Goal: Information Seeking & Learning: Learn about a topic

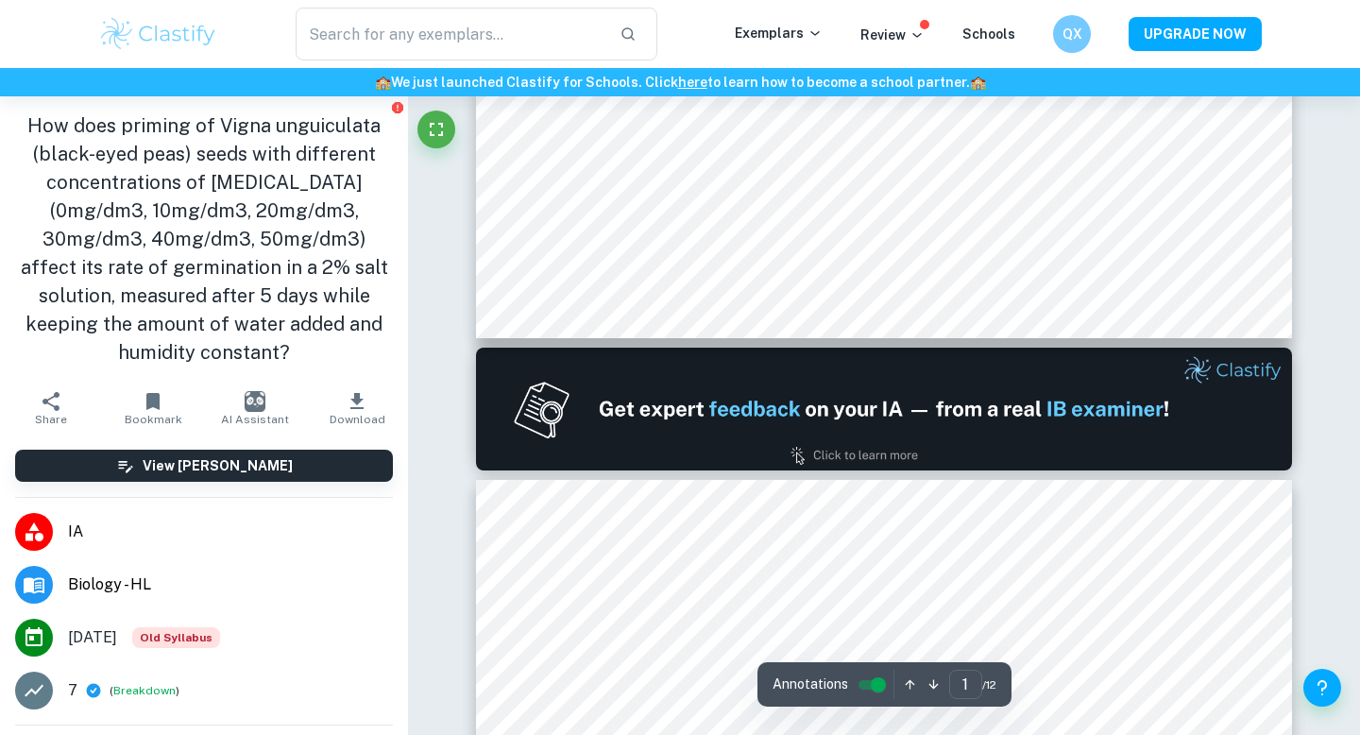
type input "2"
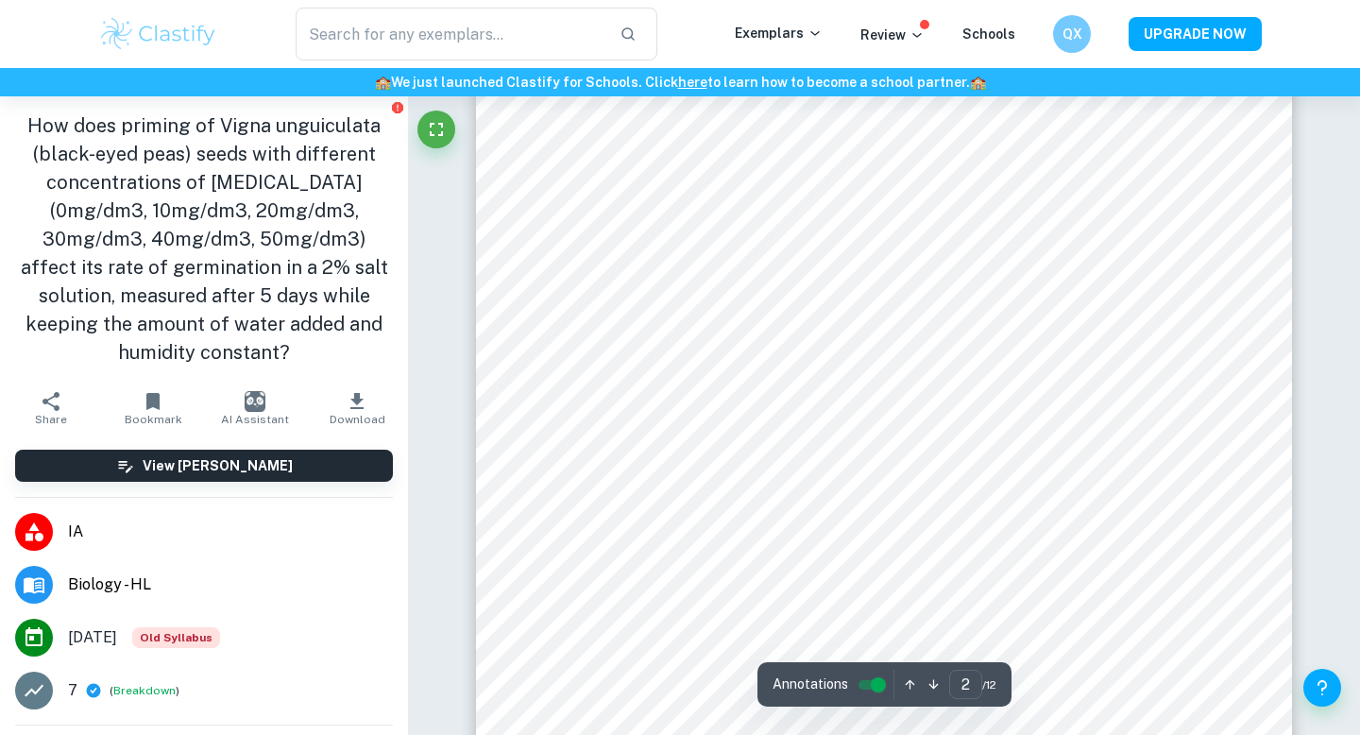
scroll to position [2001, 0]
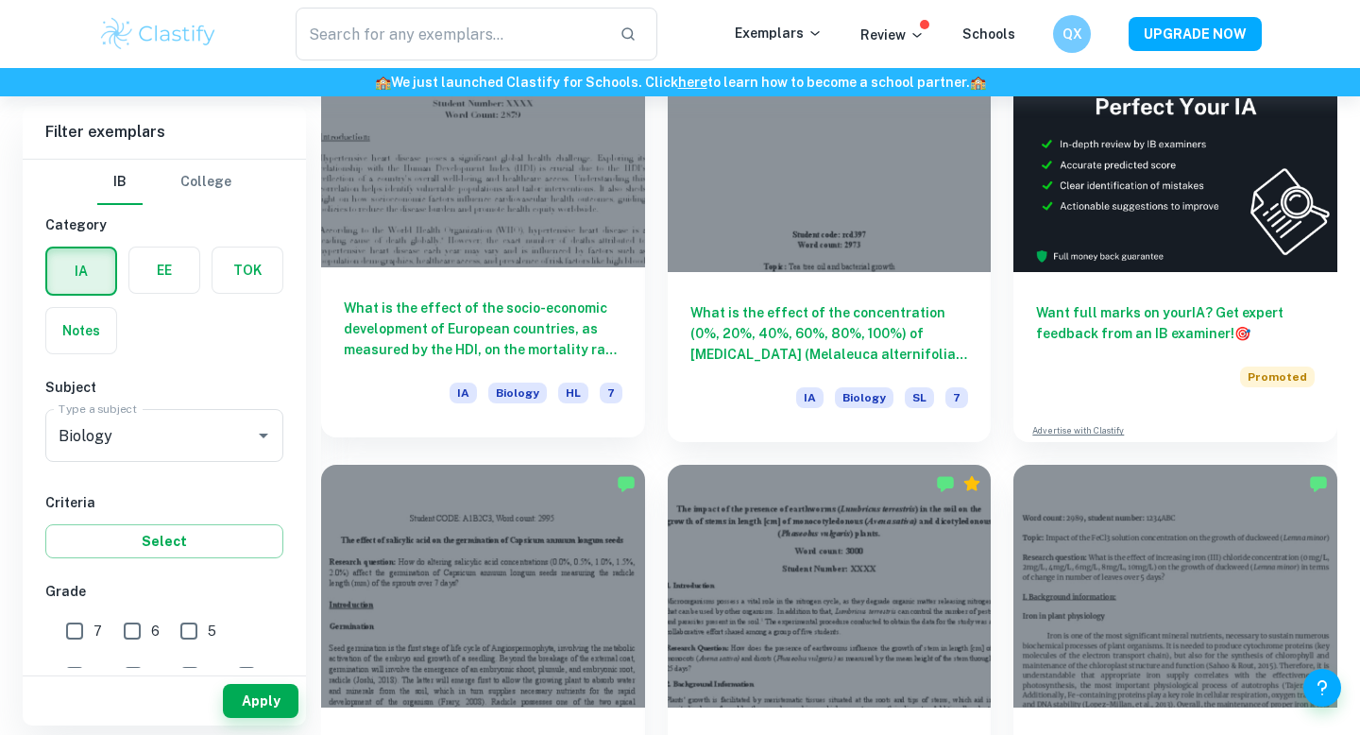
scroll to position [580, 0]
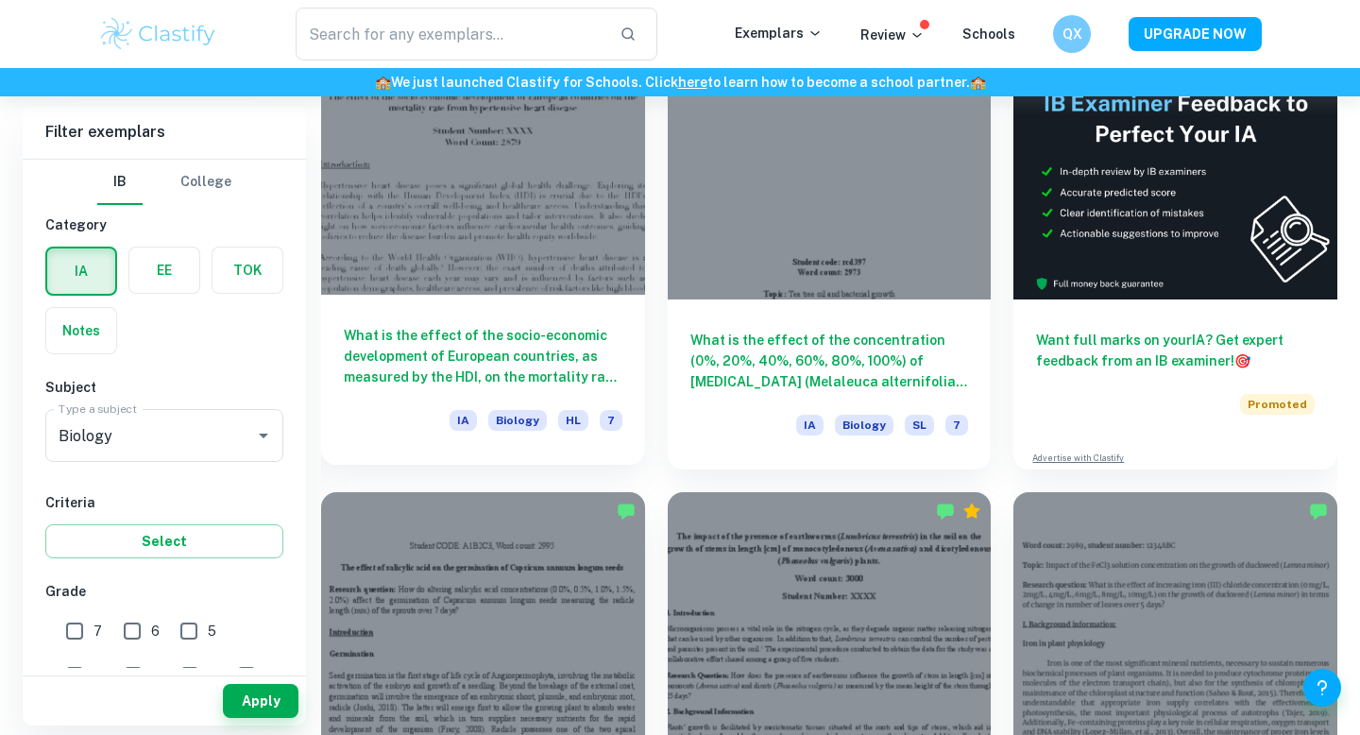
click at [474, 340] on h6 "What is the effect of the socio-economic development of European countries, as …" at bounding box center [483, 356] width 279 height 62
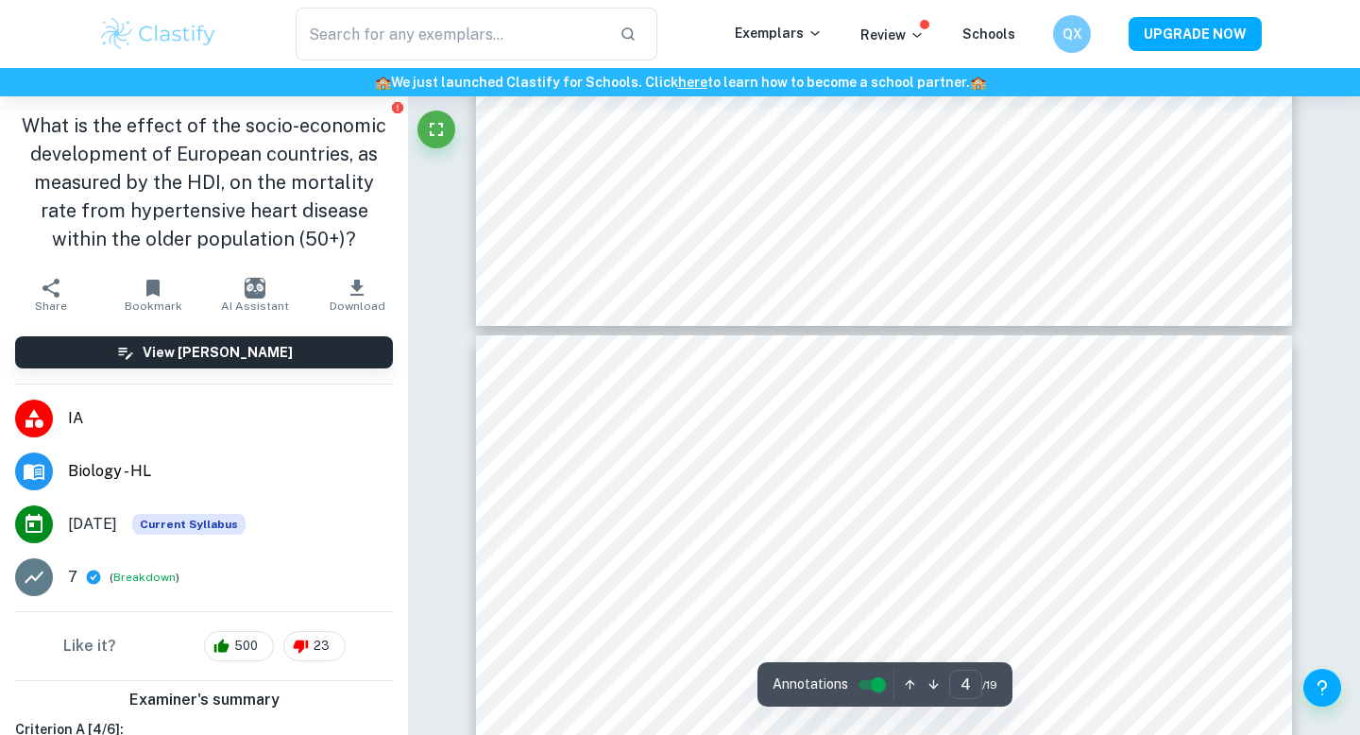
scroll to position [3837, 0]
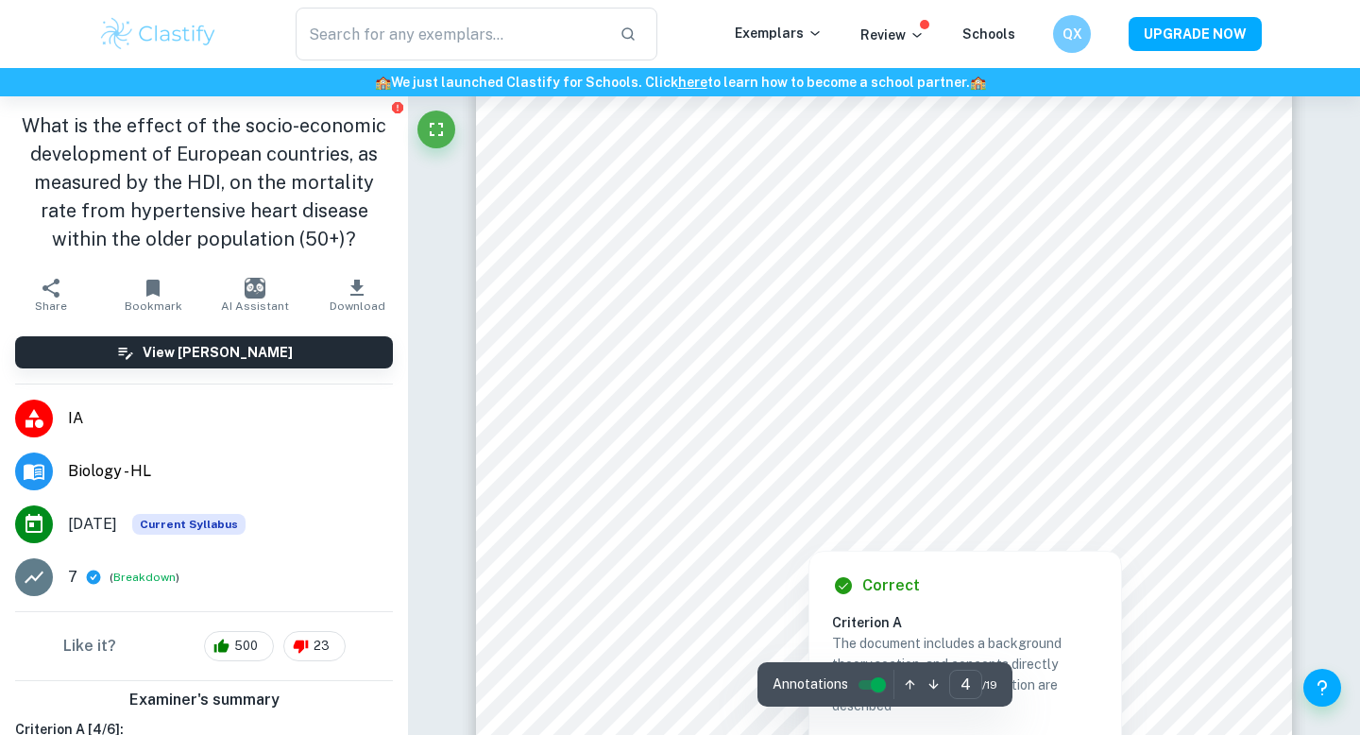
type input "5"
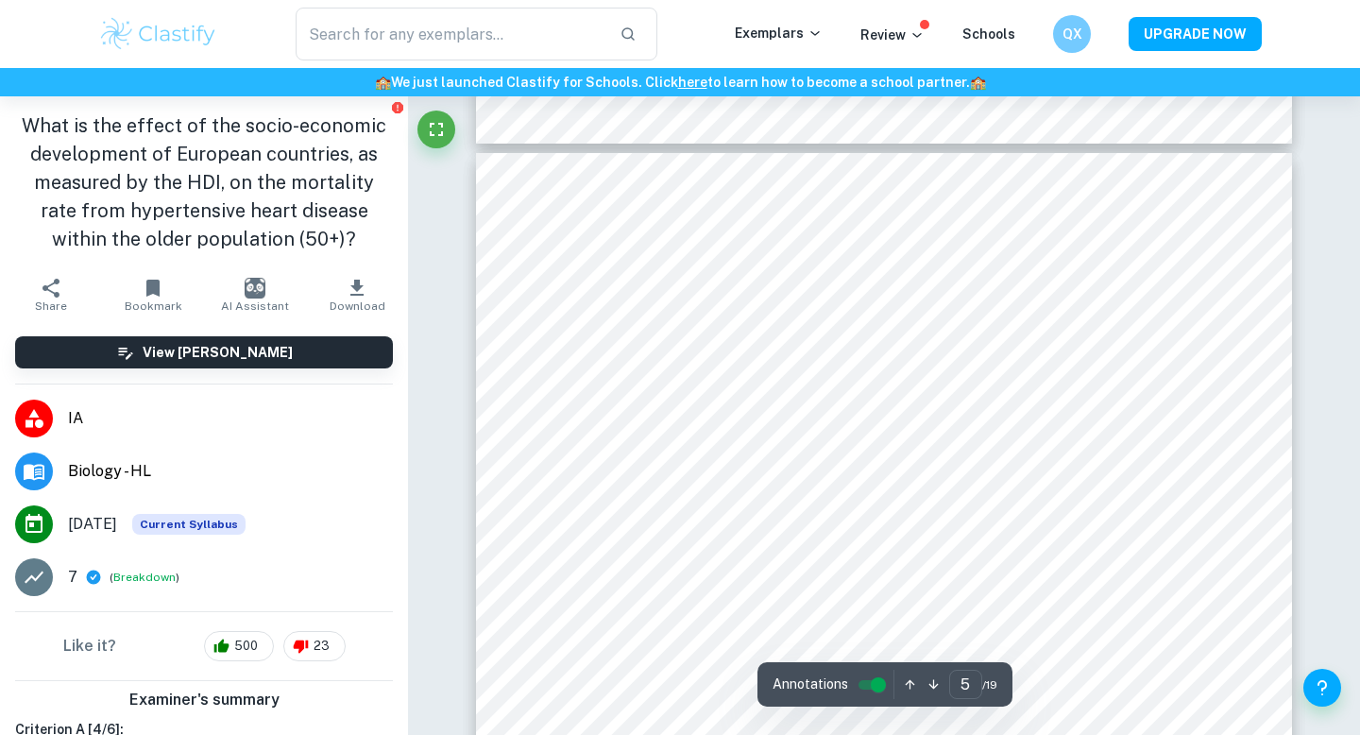
scroll to position [5351, 0]
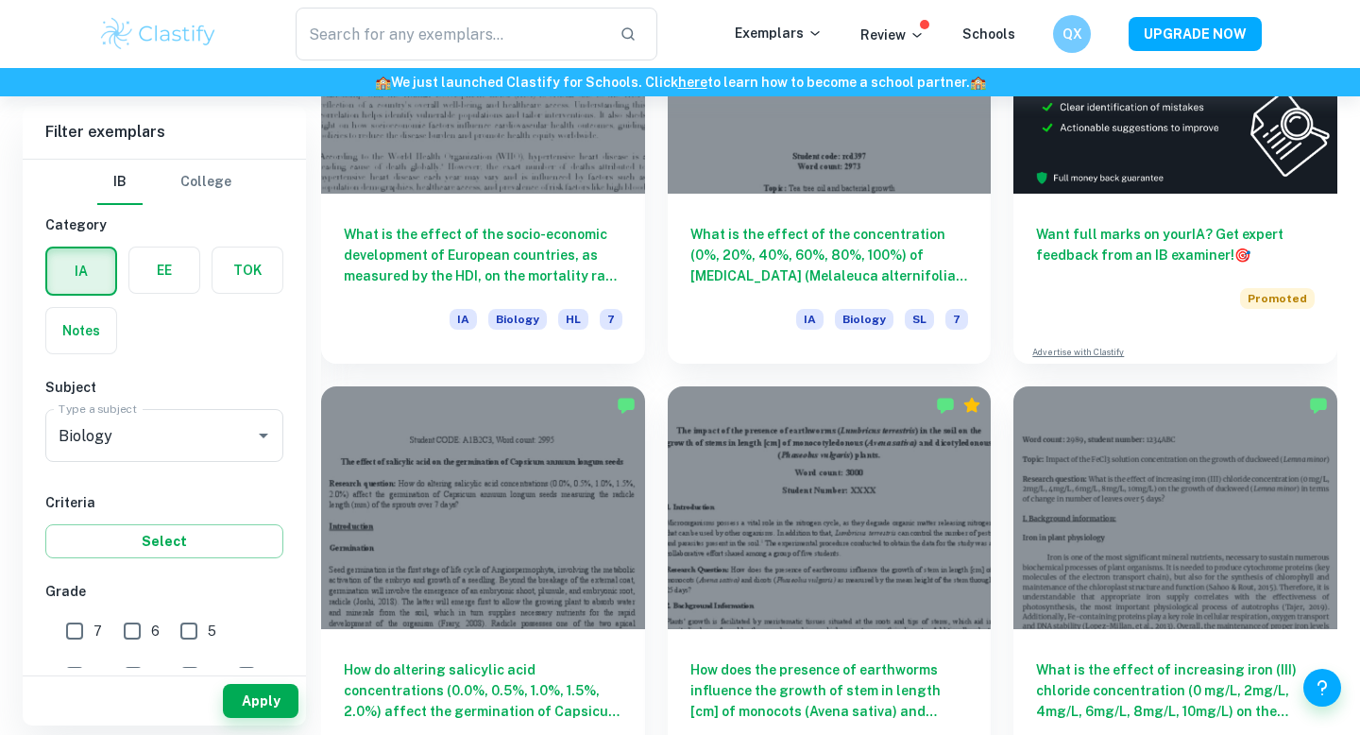
scroll to position [890, 0]
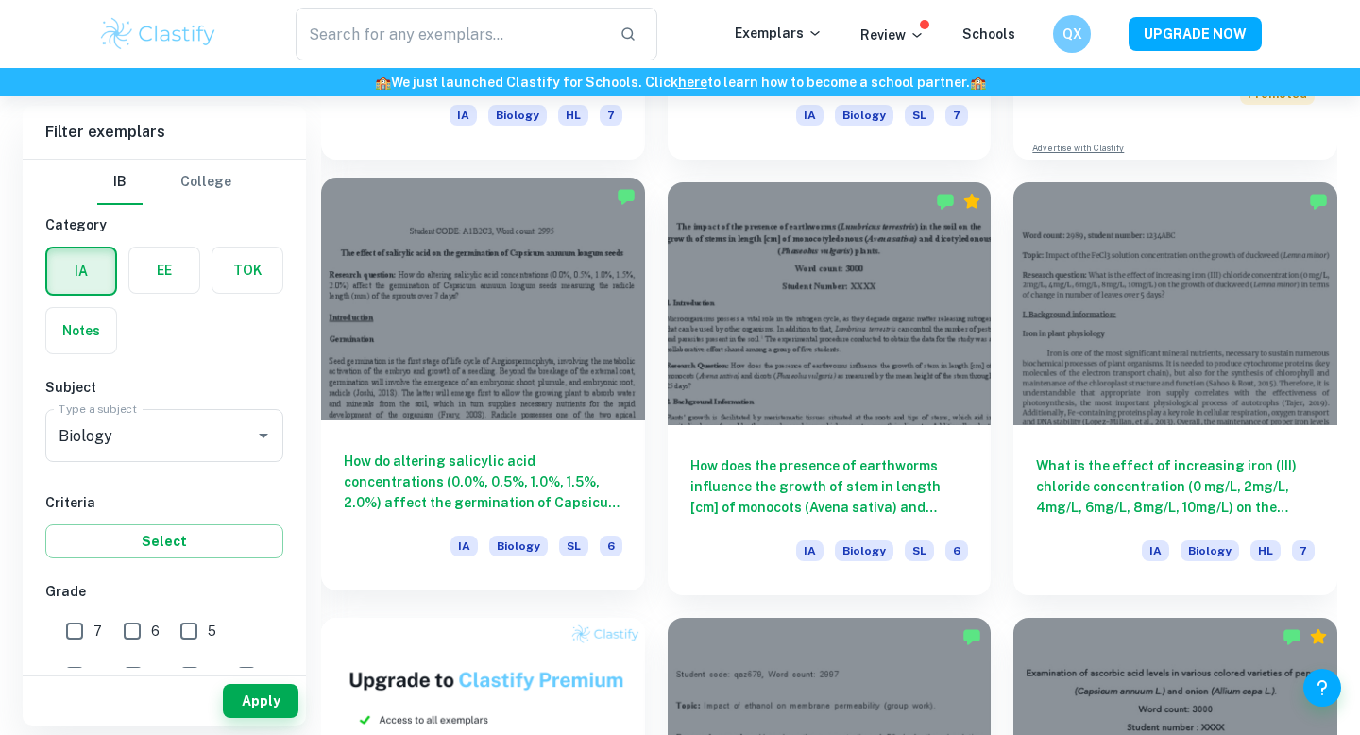
click at [520, 439] on div "How do altering [MEDICAL_DATA] concentrations (0.0%, 0.5%, 1.0%, 1.5%, 2.0%) af…" at bounding box center [483, 505] width 324 height 170
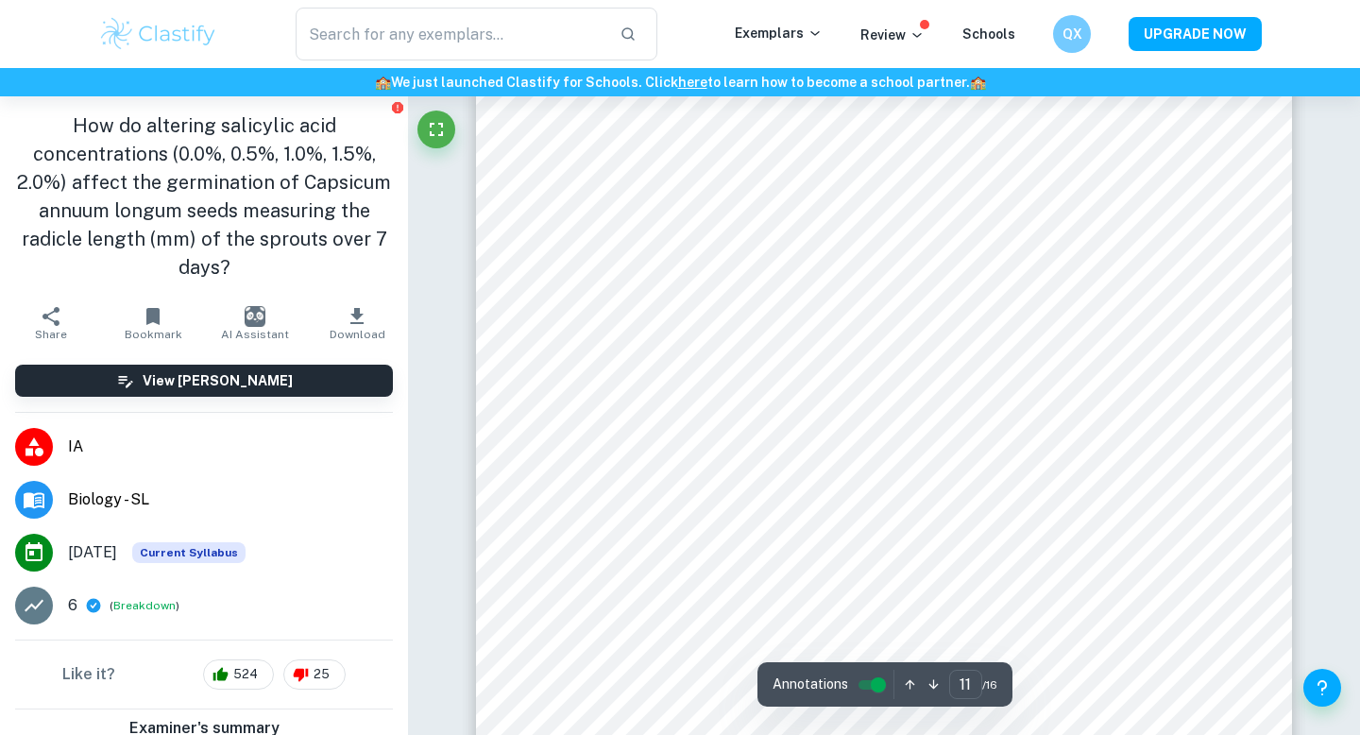
type input "12"
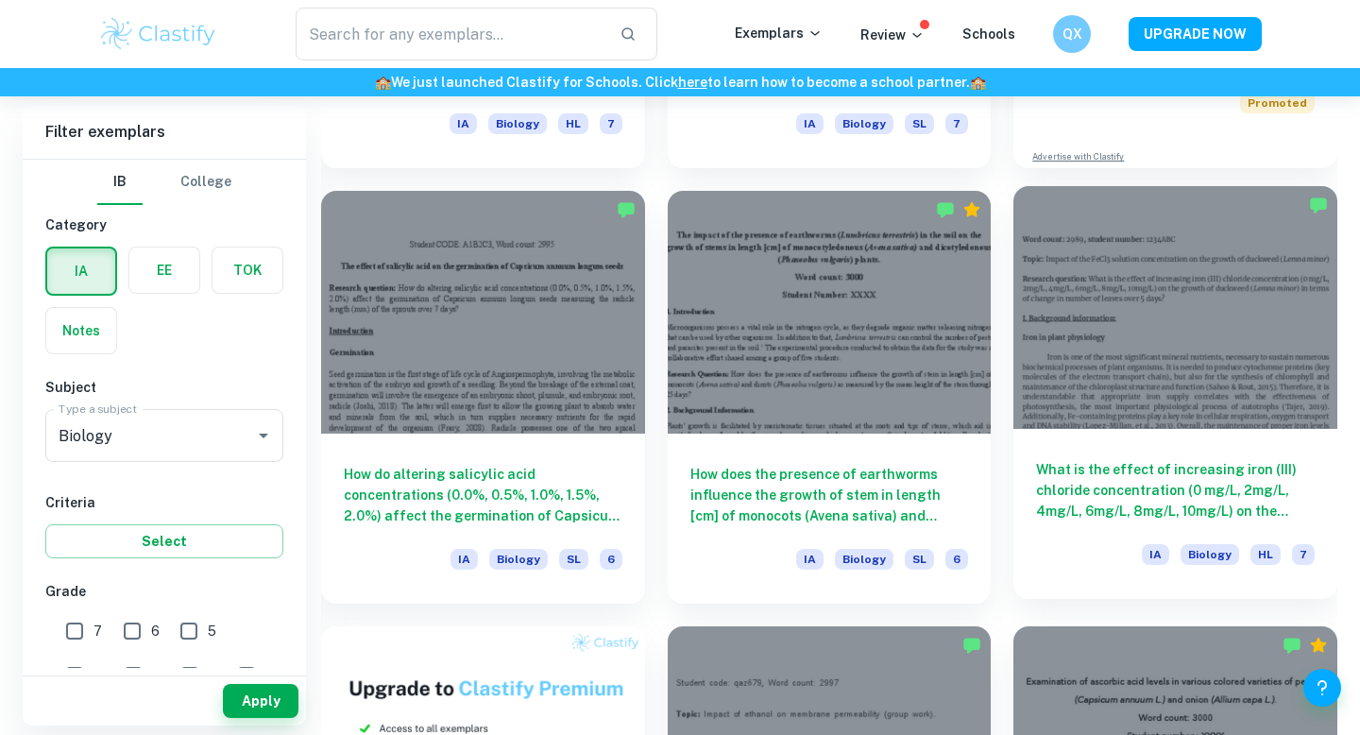
scroll to position [867, 0]
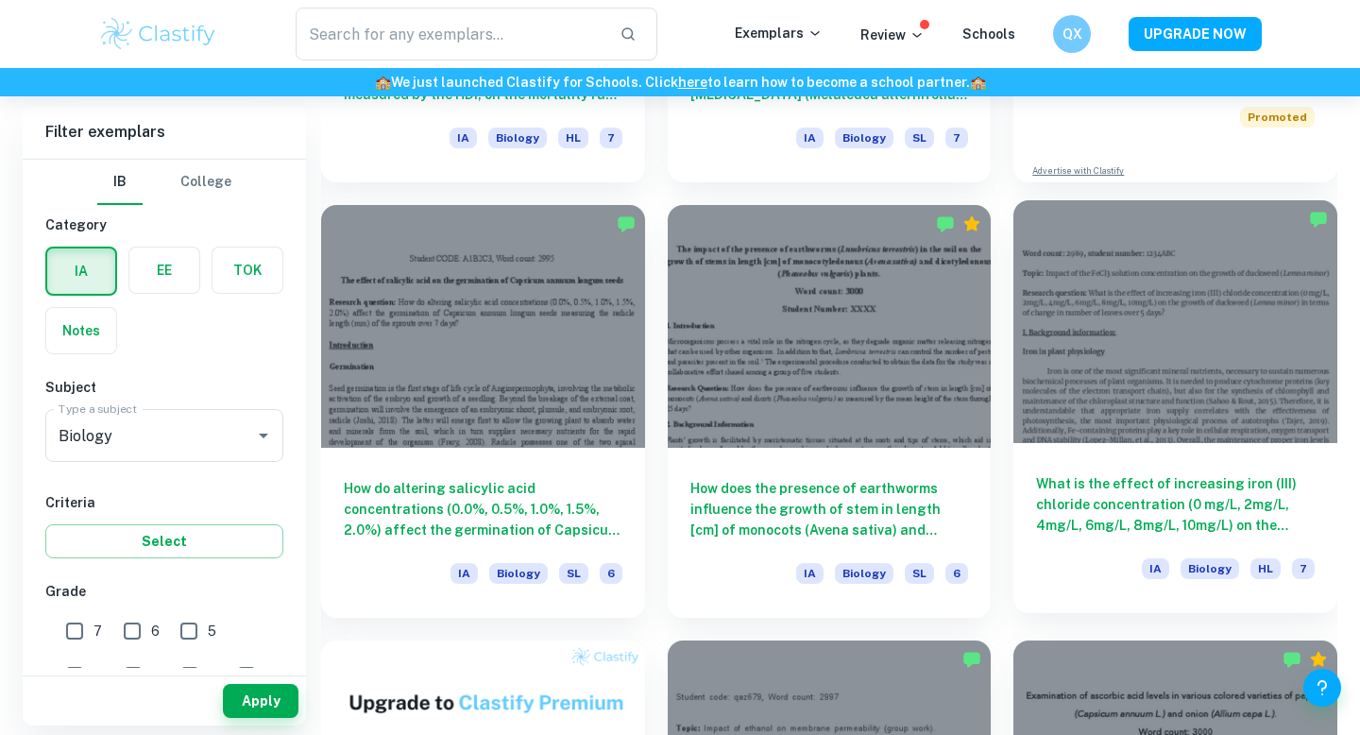
click at [1175, 499] on h6 "What is the effect of increasing iron (III) chloride concentration (0 mg/L, 2mg…" at bounding box center [1175, 504] width 279 height 62
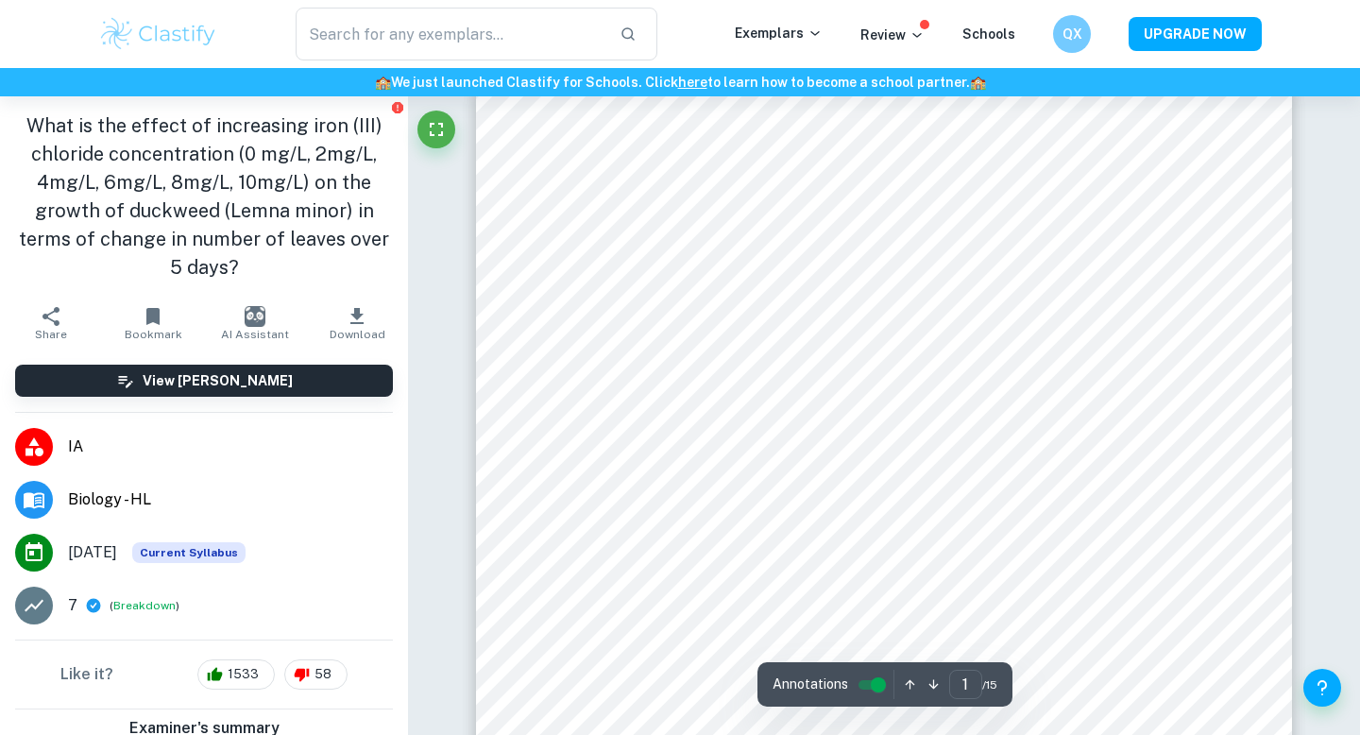
scroll to position [35, 0]
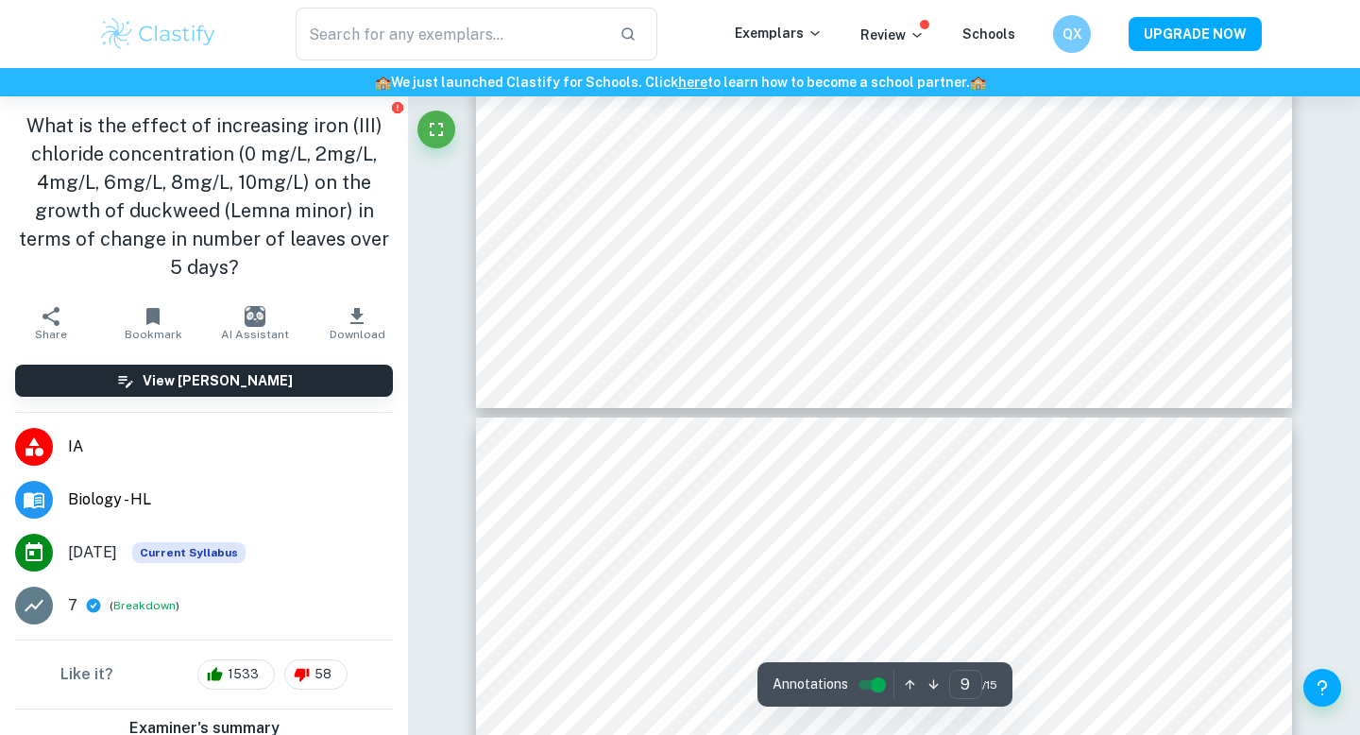
type input "10"
